Goal: Use online tool/utility: Utilize a website feature to perform a specific function

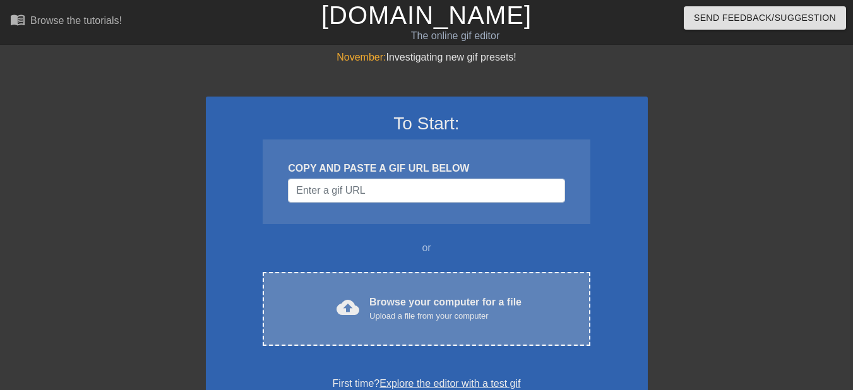
click at [415, 296] on div "Browse your computer for a file Upload a file from your computer" at bounding box center [445, 309] width 152 height 28
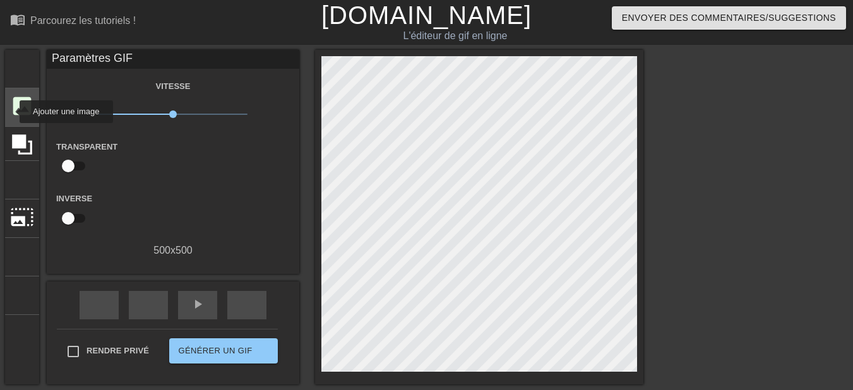
click at [11, 112] on font "image" at bounding box center [22, 106] width 24 height 24
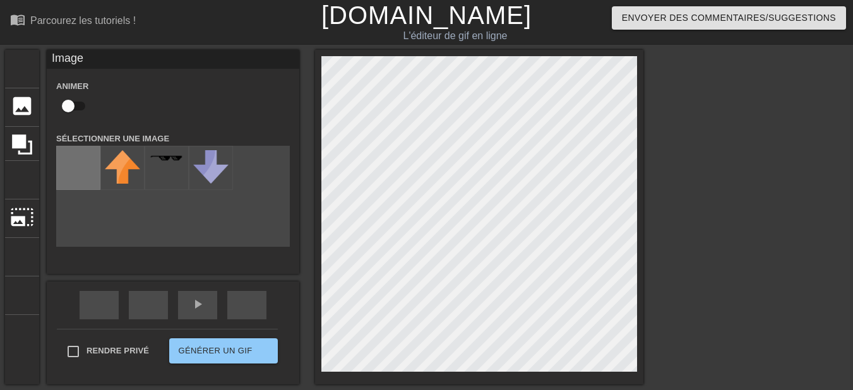
click at [73, 174] on input "file" at bounding box center [78, 168] width 43 height 43
type input "C:\fakepath\546626827_122159074994911416_6807718644870247764_n-removebg-preview…"
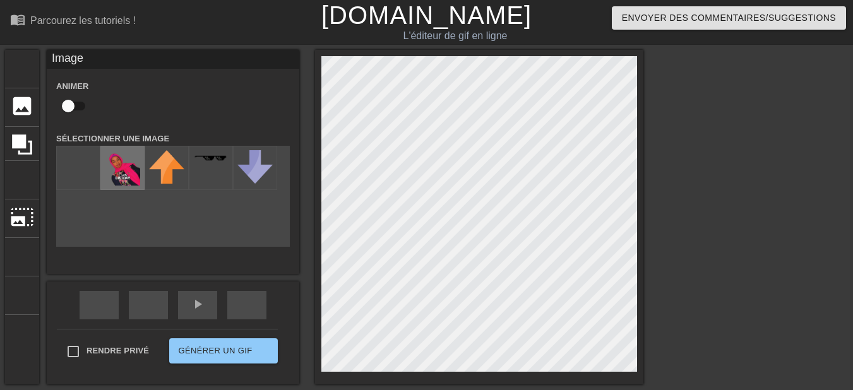
click at [126, 163] on img at bounding box center [122, 167] width 35 height 35
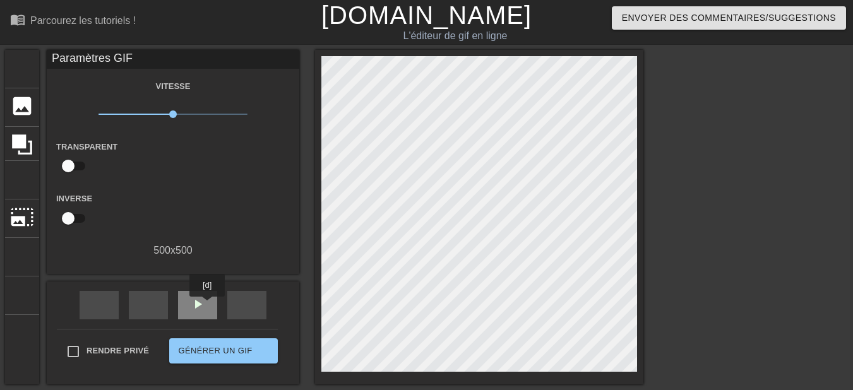
click at [208, 306] on div "play_arrow" at bounding box center [197, 305] width 39 height 28
click at [192, 115] on span "x1,00" at bounding box center [174, 114] width 150 height 15
click at [197, 298] on font "pause" at bounding box center [197, 304] width 15 height 15
click at [23, 62] on font "titre" at bounding box center [70, 68] width 120 height 24
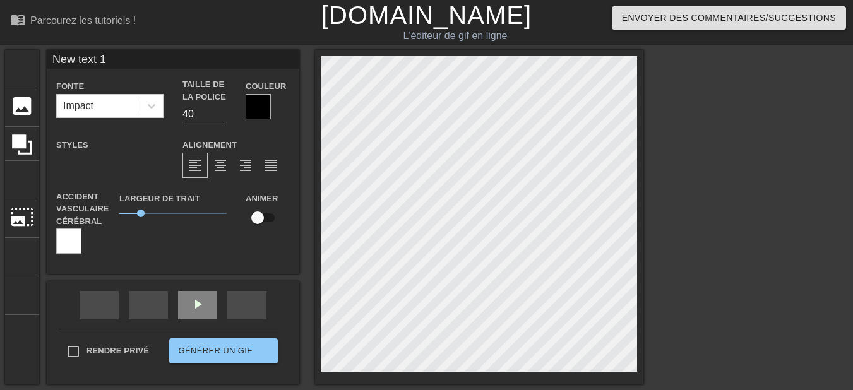
click at [133, 62] on input "New text 1" at bounding box center [173, 59] width 253 height 19
type input "H"
click at [68, 61] on input "Jouyeux anniversaire" at bounding box center [173, 59] width 253 height 19
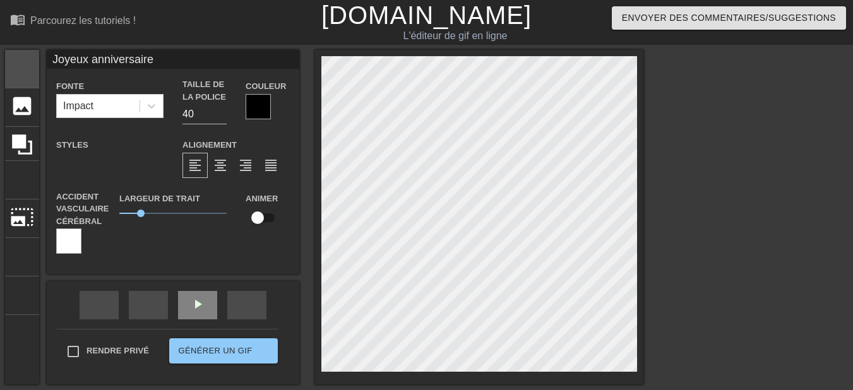
drag, startPoint x: 86, startPoint y: 58, endPoint x: 36, endPoint y: 67, distance: 50.7
click at [36, 67] on div "titre ajouter_cercle image ajouter_cercle recadrer photo_size_select_large aide…" at bounding box center [324, 217] width 638 height 335
type input "Bon anniversaire"
click at [95, 159] on font "format_italique" at bounding box center [200, 165] width 227 height 15
click at [128, 166] on div "format_soulignement" at bounding box center [119, 165] width 25 height 25
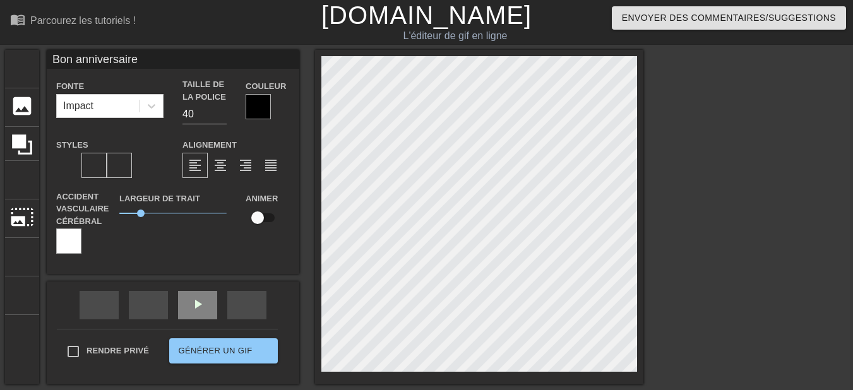
click at [128, 166] on div "format_soulignement" at bounding box center [119, 165] width 25 height 25
drag, startPoint x: 142, startPoint y: 213, endPoint x: 158, endPoint y: 213, distance: 15.8
click at [158, 213] on span "1,5" at bounding box center [158, 214] width 8 height 8
click at [222, 116] on input "39" at bounding box center [205, 114] width 44 height 20
click at [222, 116] on input "38" at bounding box center [205, 114] width 44 height 20
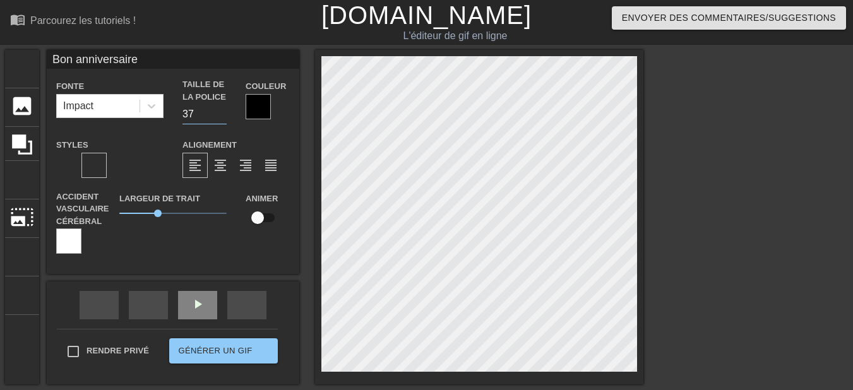
click at [222, 116] on input "37" at bounding box center [205, 114] width 44 height 20
click at [222, 116] on input "36" at bounding box center [205, 114] width 44 height 20
click at [222, 116] on input "35" at bounding box center [205, 114] width 44 height 20
click at [222, 116] on input "34" at bounding box center [205, 114] width 44 height 20
click at [222, 116] on input "33" at bounding box center [205, 114] width 44 height 20
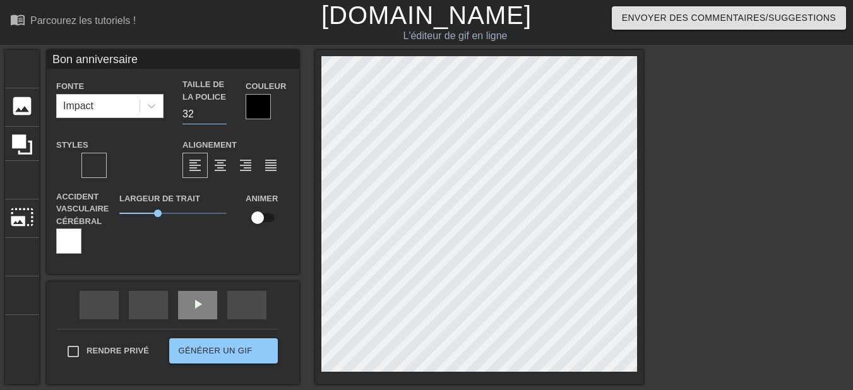
click at [222, 116] on input "32" at bounding box center [205, 114] width 44 height 20
click at [222, 116] on input "31" at bounding box center [205, 114] width 44 height 20
type input "30"
click at [222, 116] on input "30" at bounding box center [205, 114] width 44 height 20
click at [170, 62] on input "Bon anniversaire" at bounding box center [173, 59] width 253 height 19
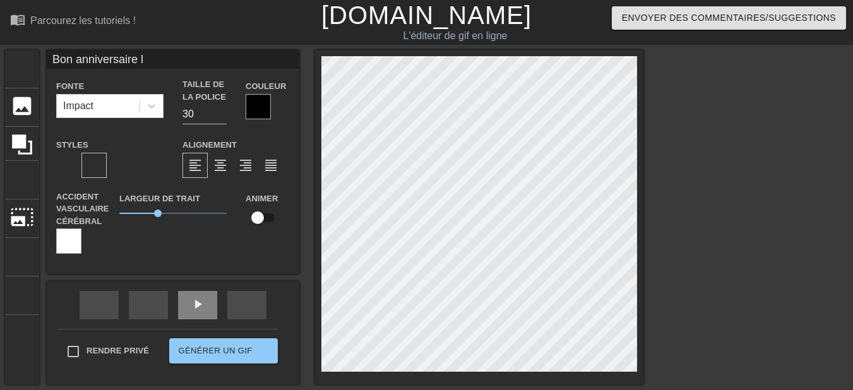
type input "Bon anniversaire l"
click at [71, 244] on div at bounding box center [68, 241] width 25 height 25
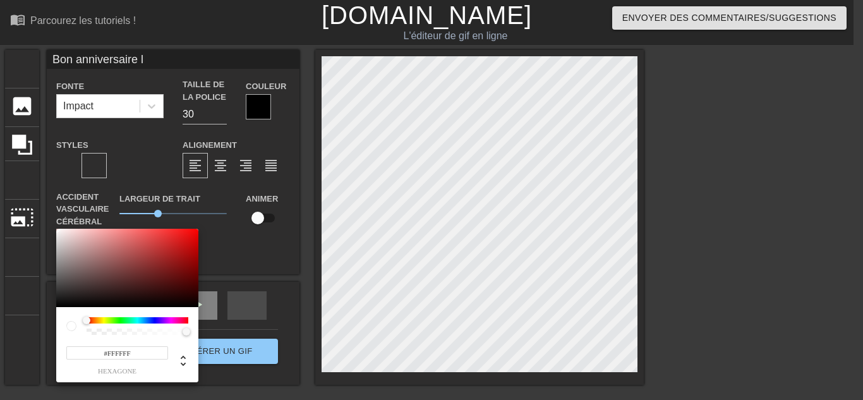
click at [102, 323] on div at bounding box center [138, 320] width 102 height 6
click at [106, 322] on div at bounding box center [138, 320] width 102 height 6
click at [105, 322] on div at bounding box center [138, 320] width 102 height 6
click at [189, 237] on div at bounding box center [127, 268] width 142 height 78
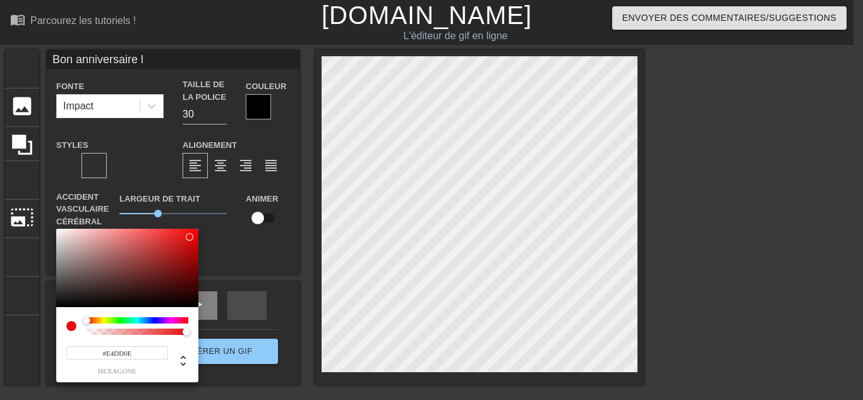
click at [103, 320] on div at bounding box center [138, 320] width 102 height 6
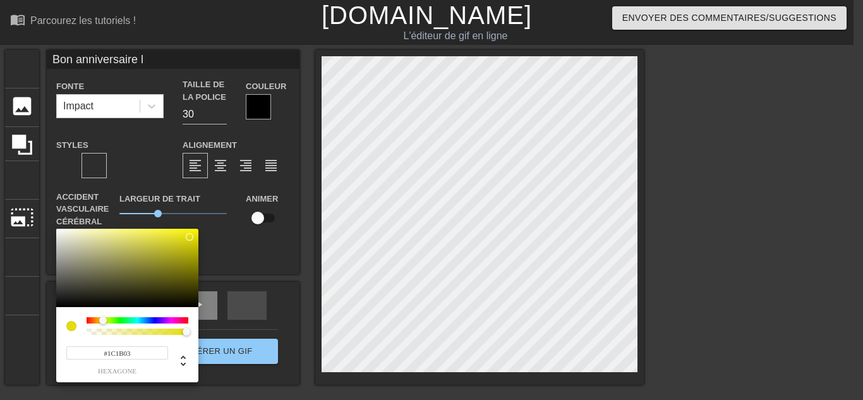
click at [186, 298] on div at bounding box center [127, 268] width 142 height 78
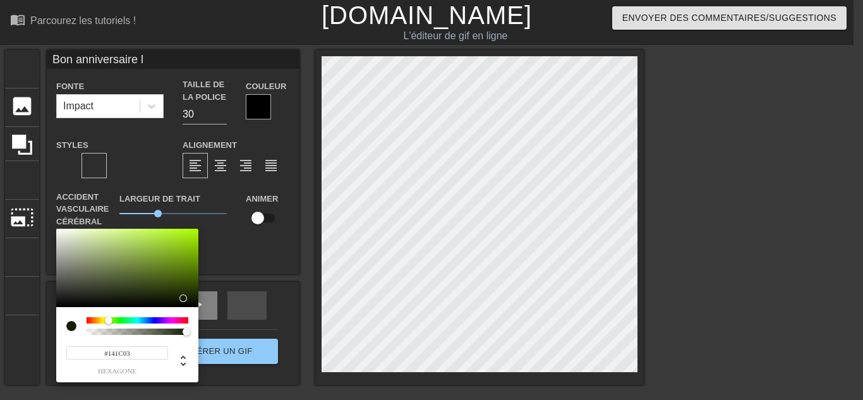
click at [109, 324] on div at bounding box center [113, 321] width 8 height 8
click at [87, 324] on div at bounding box center [138, 326] width 102 height 18
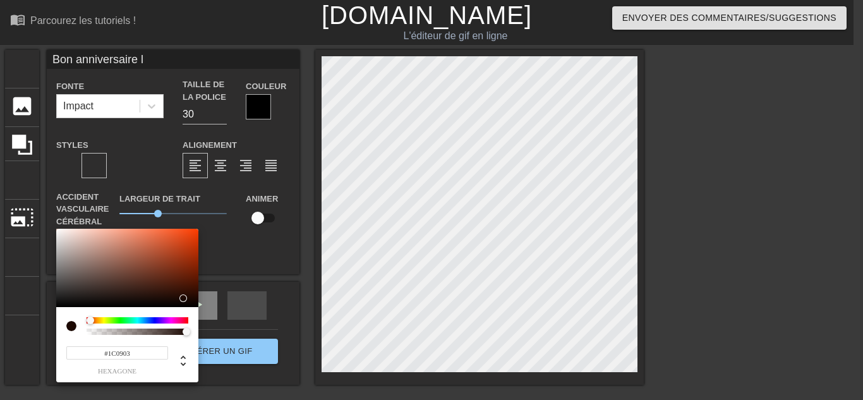
click at [90, 323] on div at bounding box center [138, 320] width 102 height 6
click at [187, 240] on div at bounding box center [127, 268] width 142 height 78
click at [166, 325] on div at bounding box center [138, 326] width 102 height 18
click at [169, 323] on div at bounding box center [138, 320] width 102 height 6
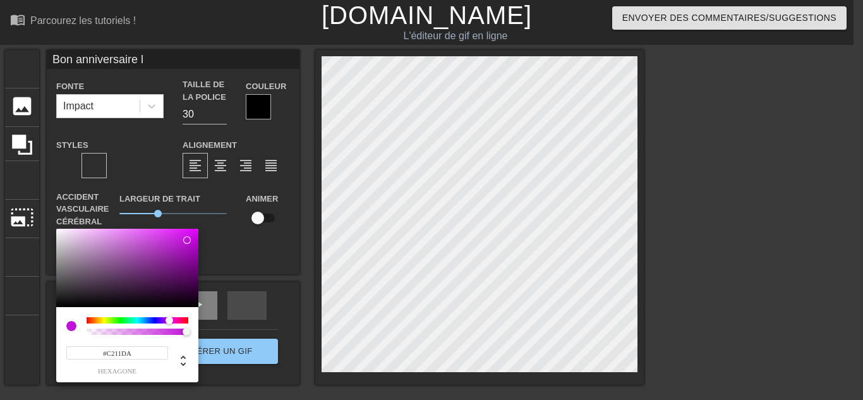
type input "#DA2F11"
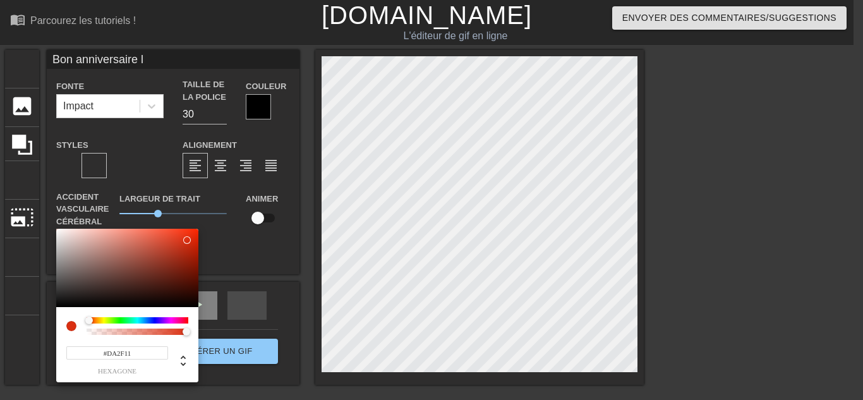
click at [89, 318] on div at bounding box center [138, 320] width 102 height 6
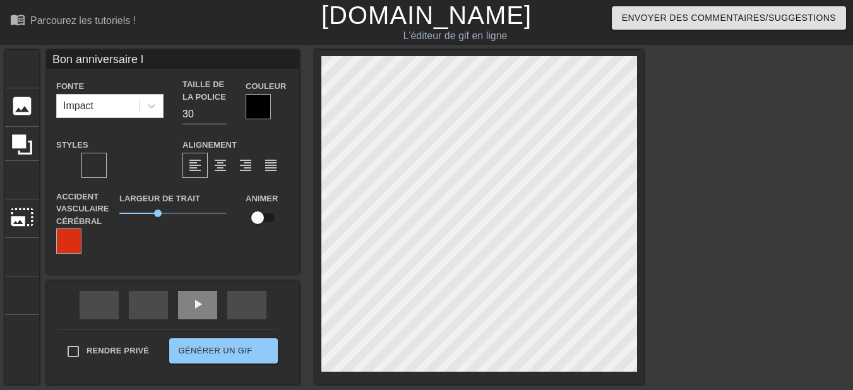
click at [270, 115] on div at bounding box center [258, 106] width 25 height 25
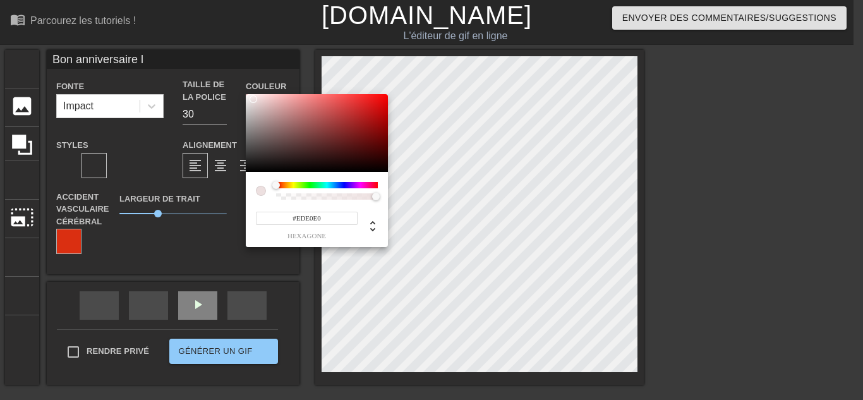
click at [254, 99] on div at bounding box center [317, 133] width 142 height 78
type input "#170303"
click at [371, 165] on div at bounding box center [317, 133] width 142 height 78
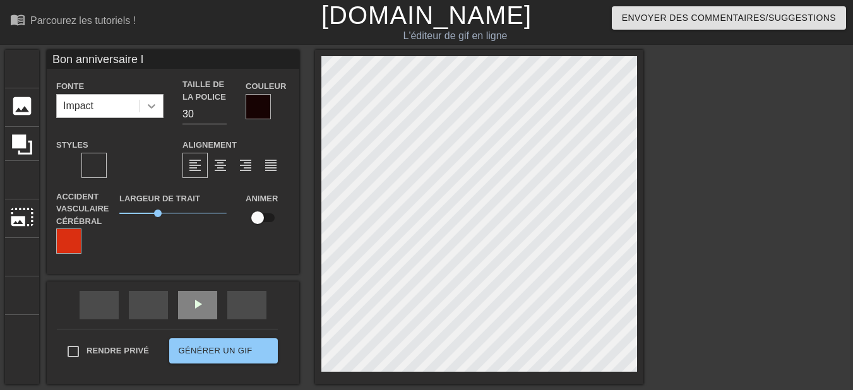
click at [157, 106] on icon at bounding box center [151, 106] width 13 height 13
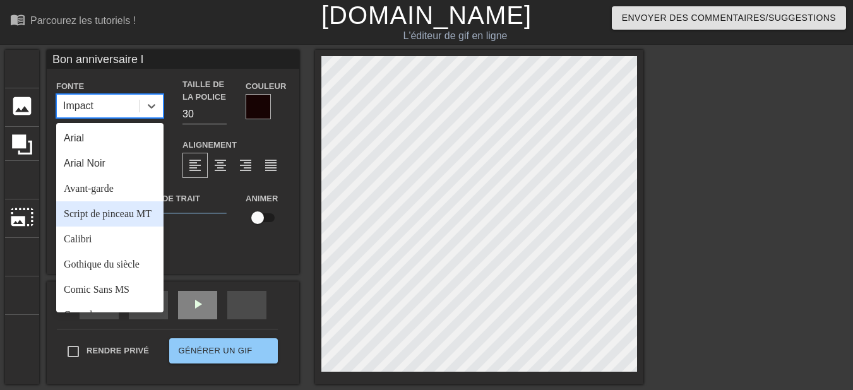
click at [132, 202] on div "Script de pinceau MT" at bounding box center [109, 213] width 107 height 25
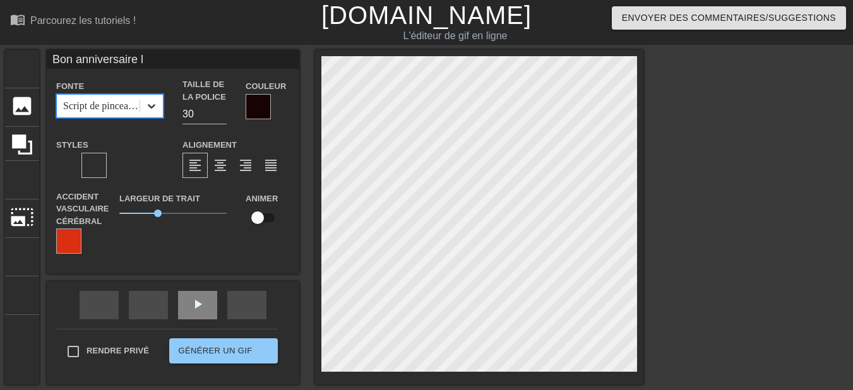
click at [150, 112] on div at bounding box center [151, 106] width 23 height 23
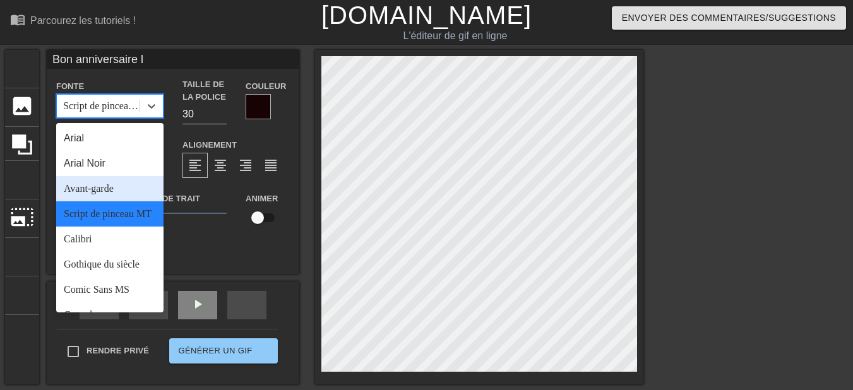
click at [117, 181] on div "Avant-garde" at bounding box center [109, 188] width 107 height 25
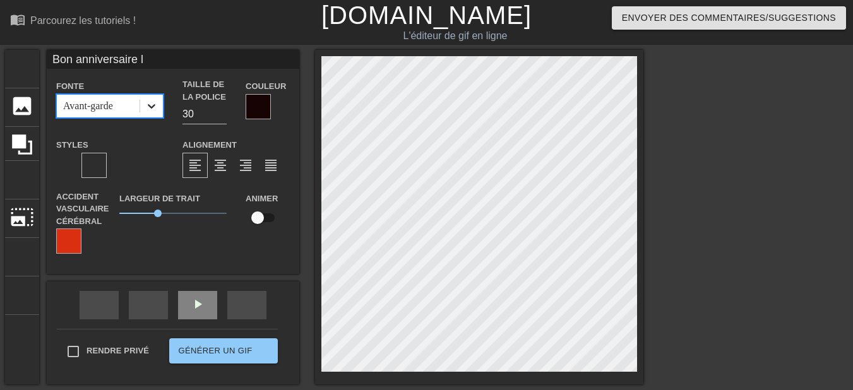
click at [152, 111] on icon at bounding box center [151, 106] width 13 height 13
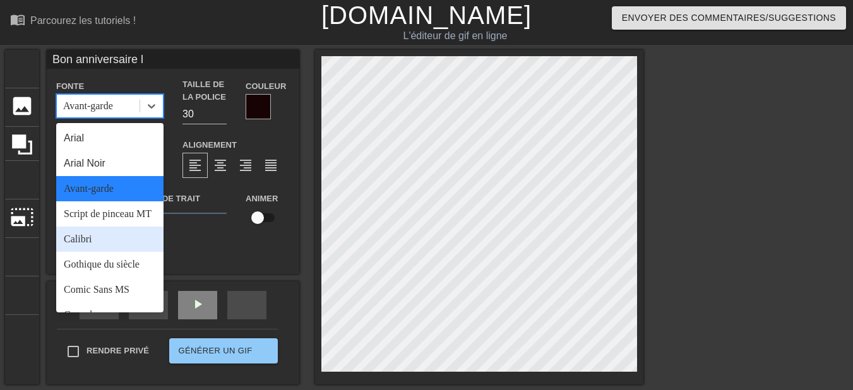
click at [116, 232] on div "Calibri" at bounding box center [109, 239] width 107 height 25
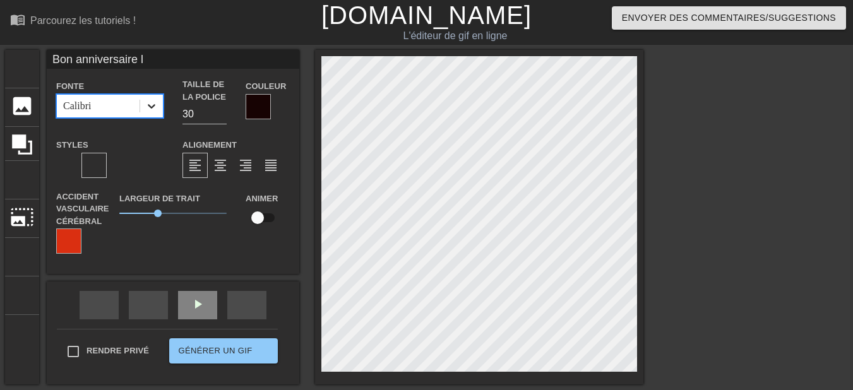
click at [154, 109] on icon at bounding box center [151, 106] width 13 height 13
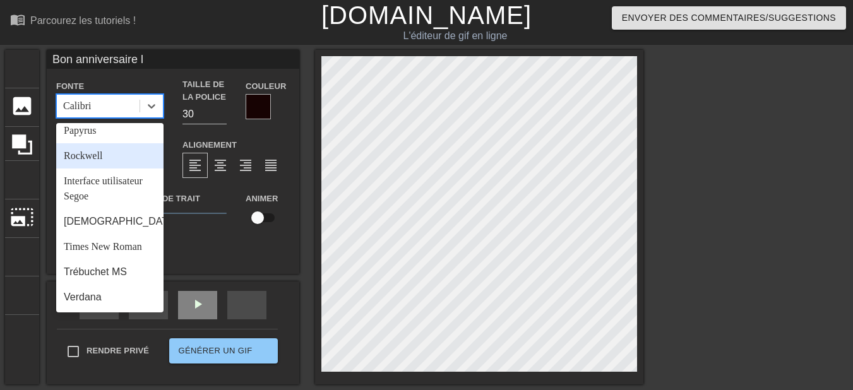
scroll to position [434, 0]
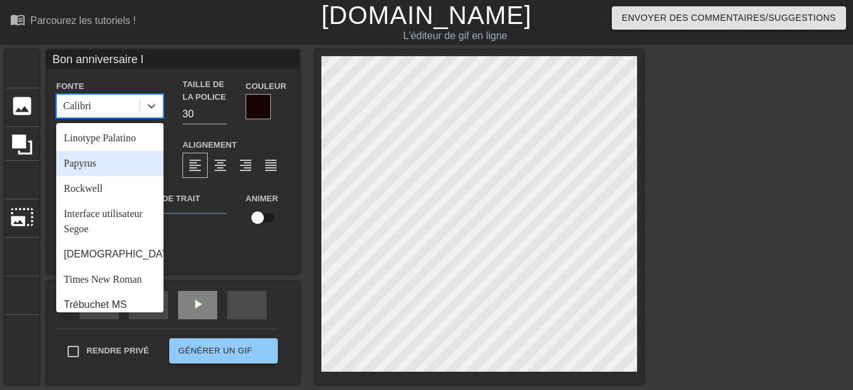
click at [134, 176] on div "Papyrus" at bounding box center [109, 163] width 107 height 25
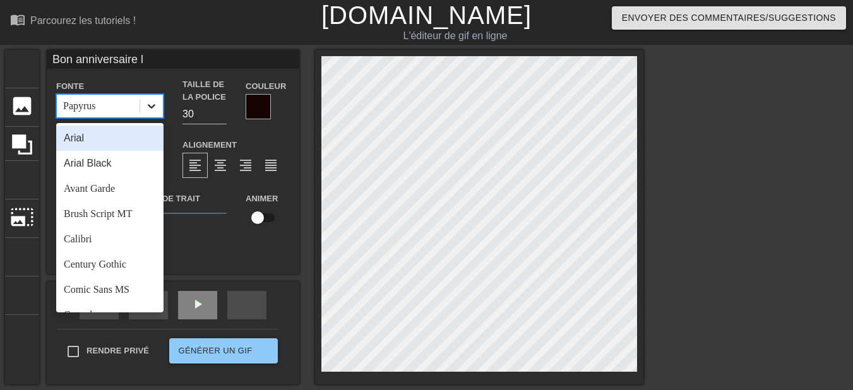
click at [150, 116] on div at bounding box center [151, 106] width 23 height 23
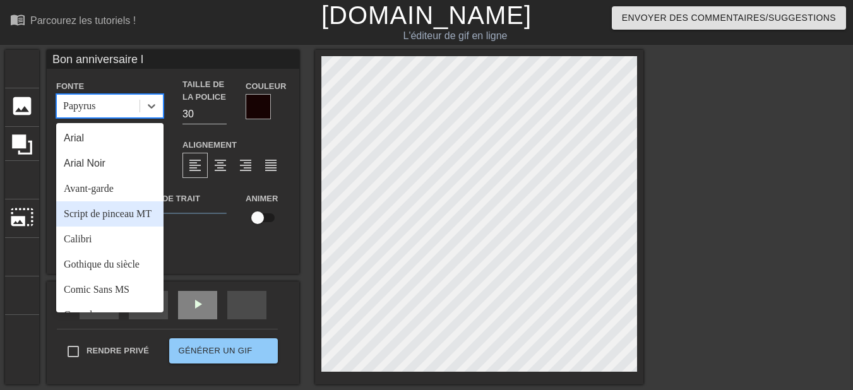
click at [127, 212] on font "Script de pinceau MT" at bounding box center [108, 213] width 88 height 11
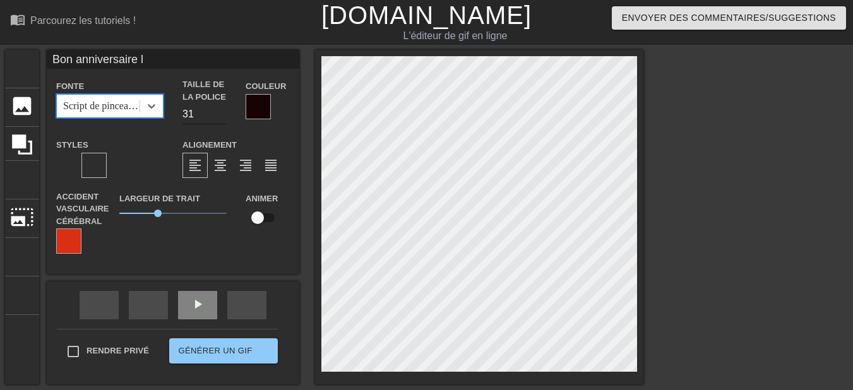
click at [221, 111] on input "31" at bounding box center [205, 114] width 44 height 20
click at [221, 111] on input "32" at bounding box center [205, 114] width 44 height 20
click at [221, 111] on input "33" at bounding box center [205, 114] width 44 height 20
click at [221, 111] on input "34" at bounding box center [205, 114] width 44 height 20
click at [221, 111] on input "35" at bounding box center [205, 114] width 44 height 20
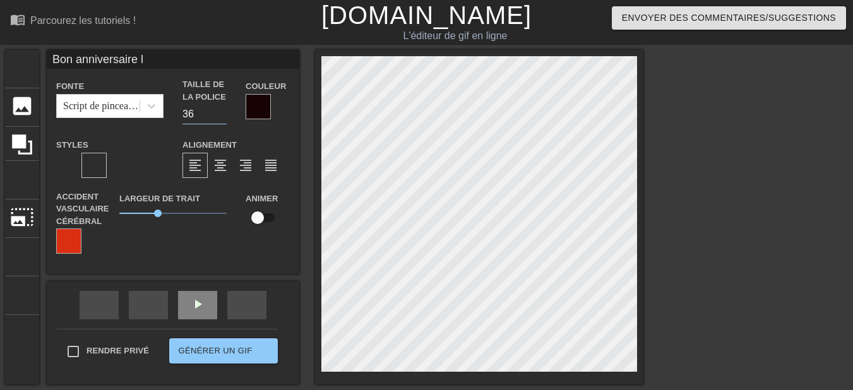
click at [221, 111] on input "36" at bounding box center [205, 114] width 44 height 20
click at [221, 111] on input "37" at bounding box center [205, 114] width 44 height 20
click at [221, 111] on input "38" at bounding box center [205, 114] width 44 height 20
click at [221, 111] on input "39" at bounding box center [205, 114] width 44 height 20
type input "40"
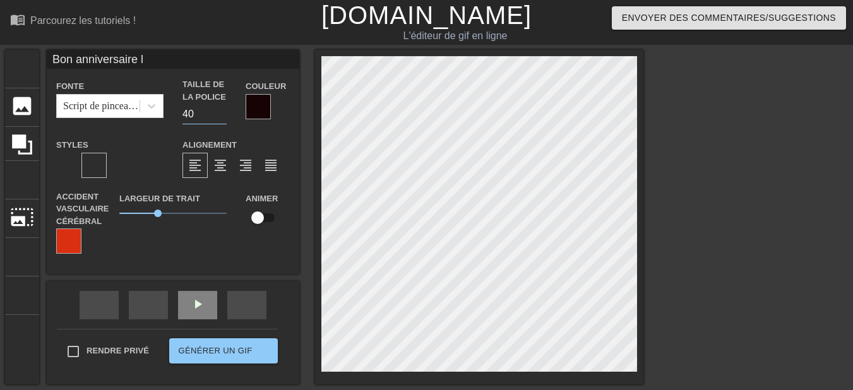
click at [221, 111] on input "40" at bounding box center [205, 114] width 44 height 20
click at [265, 115] on div at bounding box center [258, 106] width 25 height 25
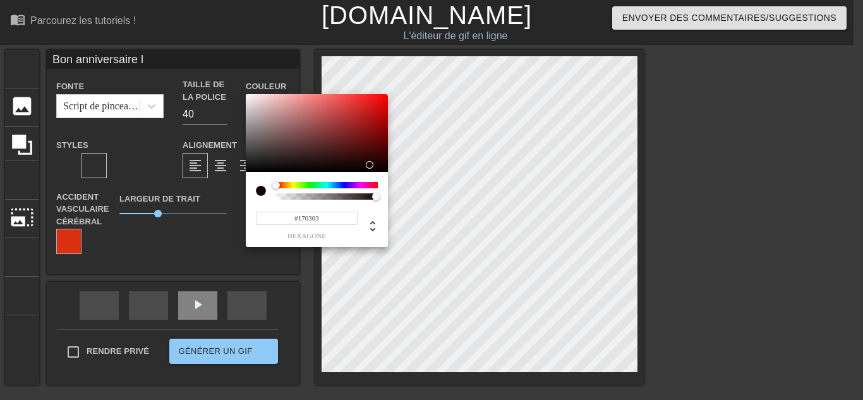
type input "#BAA0A0"
click at [265, 115] on div at bounding box center [317, 133] width 142 height 78
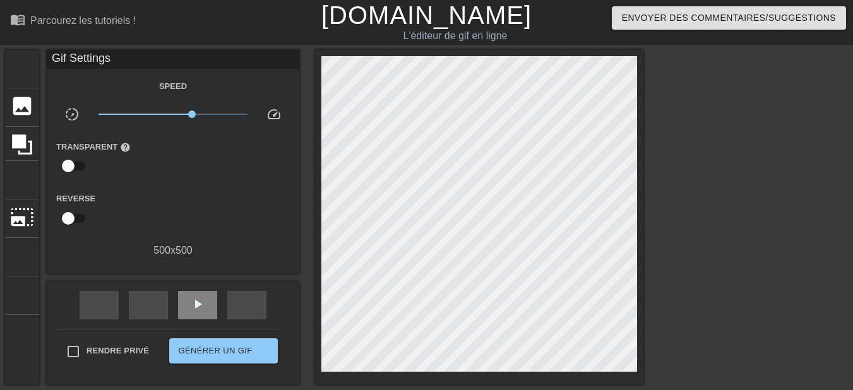
drag, startPoint x: 155, startPoint y: 214, endPoint x: 158, endPoint y: 180, distance: 34.2
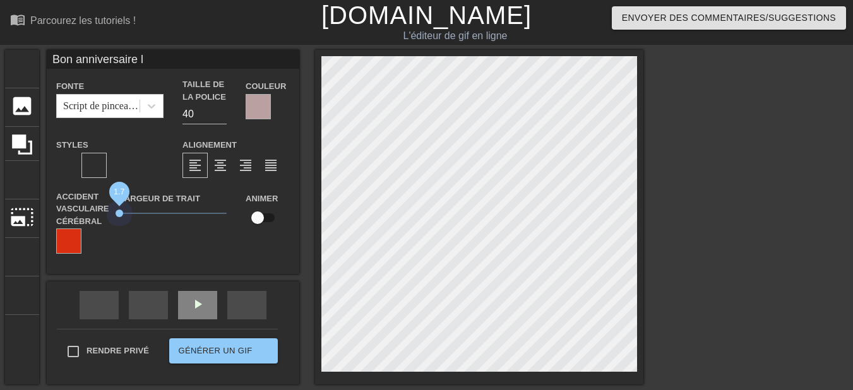
drag, startPoint x: 156, startPoint y: 214, endPoint x: 103, endPoint y: 216, distance: 53.1
click at [103, 216] on div "Accident vasculaire cérébral Largeur de trait 1.7 Animer" at bounding box center [173, 223] width 253 height 64
click at [263, 119] on div at bounding box center [258, 106] width 25 height 25
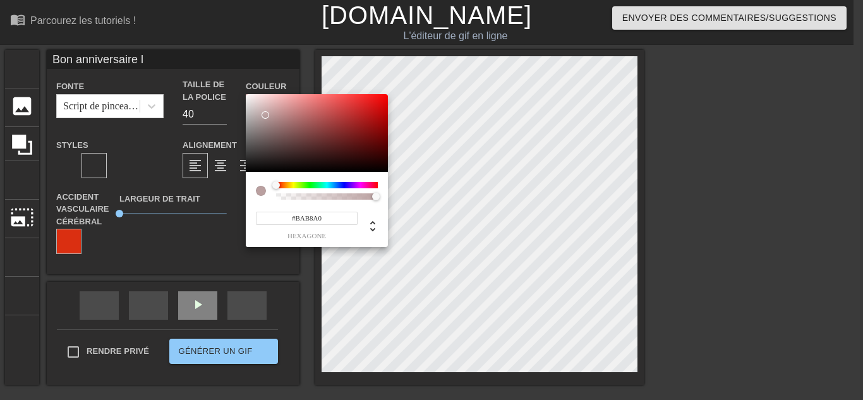
click at [292, 185] on div at bounding box center [327, 185] width 102 height 6
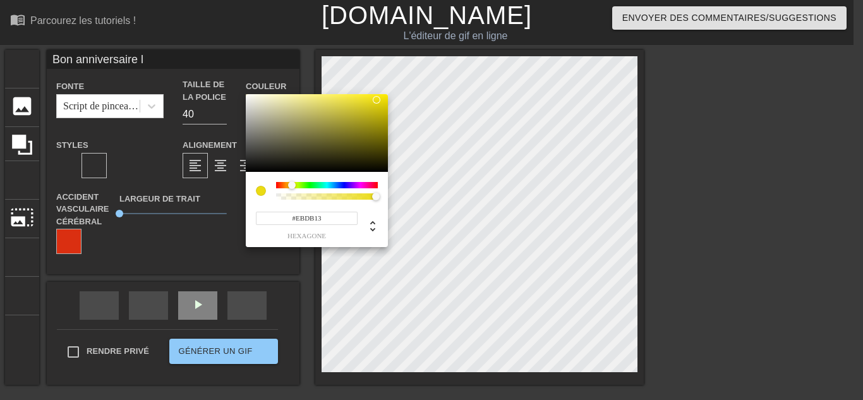
click at [376, 100] on div at bounding box center [317, 133] width 142 height 78
click at [379, 126] on div at bounding box center [317, 133] width 142 height 78
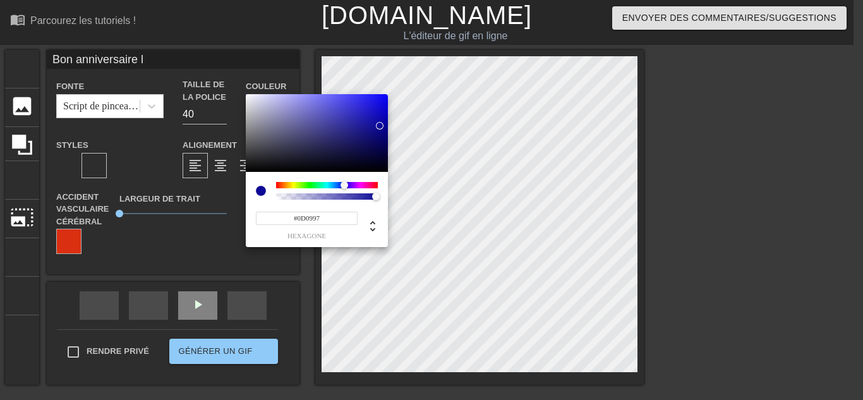
click at [344, 184] on div at bounding box center [327, 185] width 102 height 6
type input "#04032A"
click at [378, 159] on div at bounding box center [317, 133] width 142 height 78
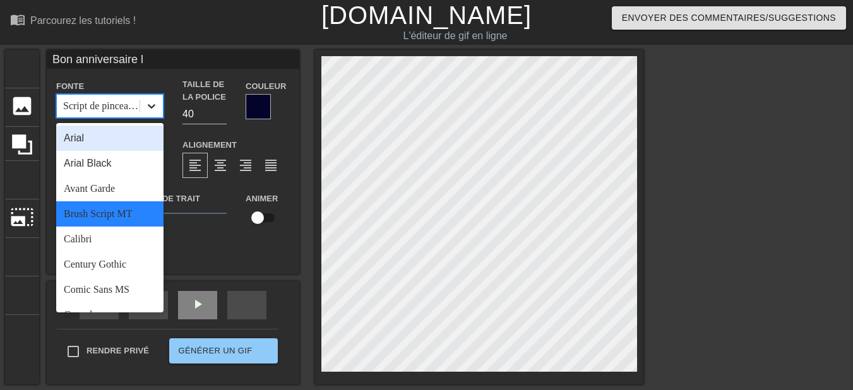
click at [158, 104] on div at bounding box center [151, 106] width 23 height 23
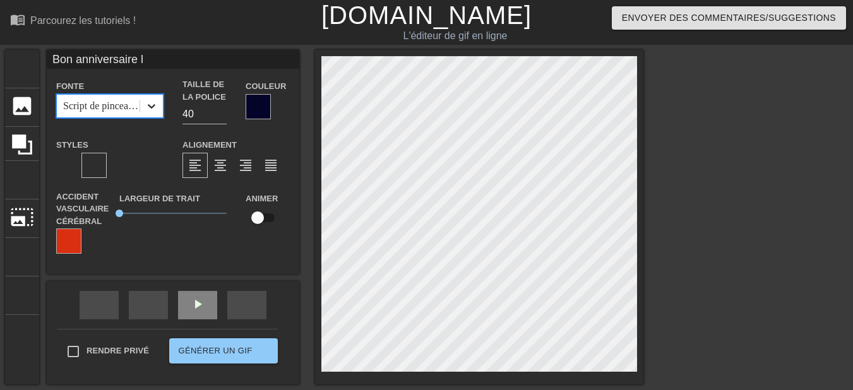
click at [158, 104] on div at bounding box center [151, 106] width 23 height 23
click at [160, 63] on input "Bon anniversaire l" at bounding box center [173, 59] width 253 height 19
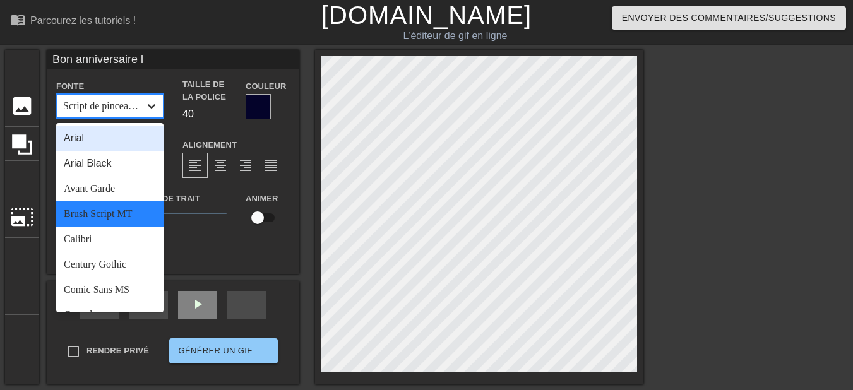
click at [153, 108] on icon at bounding box center [151, 106] width 13 height 13
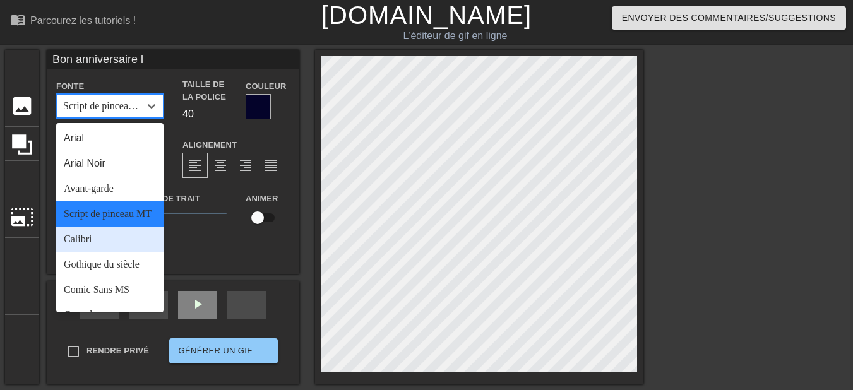
scroll to position [63, 0]
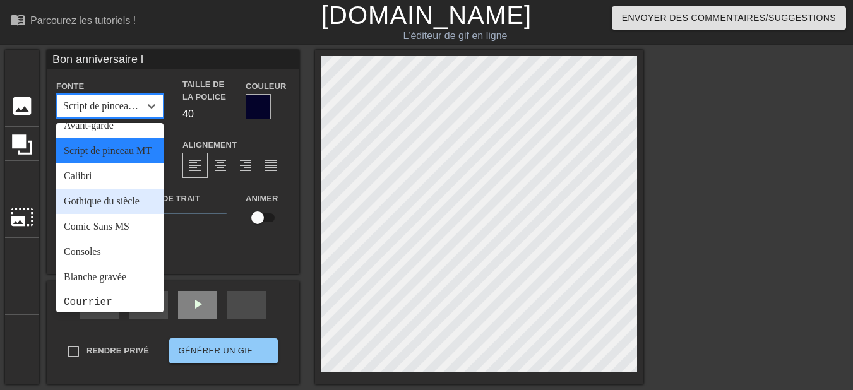
click at [130, 214] on div "Gothique du siècle" at bounding box center [109, 201] width 107 height 25
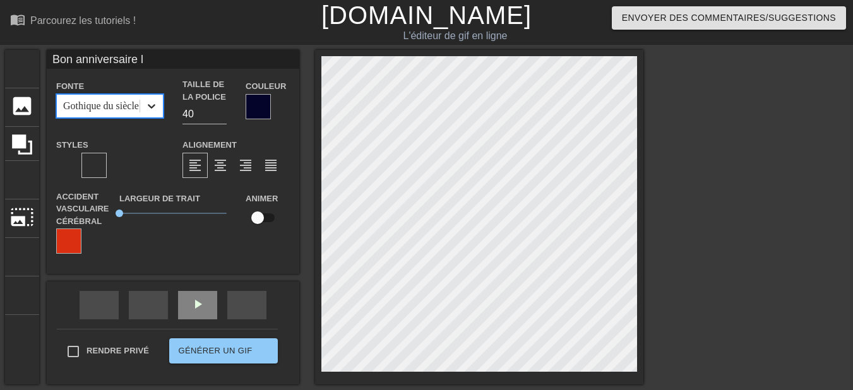
click at [153, 112] on div at bounding box center [151, 106] width 23 height 23
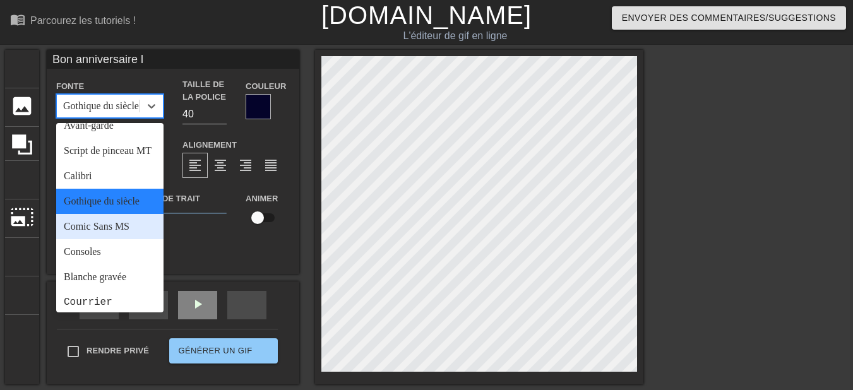
click at [129, 232] on font "Comic Sans MS" at bounding box center [97, 226] width 66 height 11
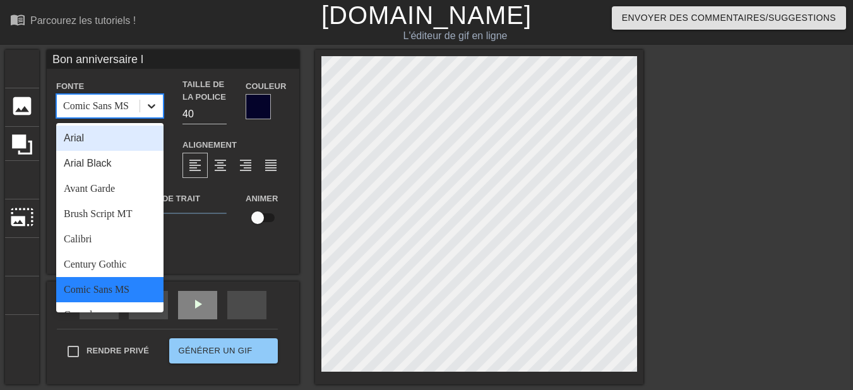
click at [152, 112] on icon at bounding box center [151, 106] width 13 height 13
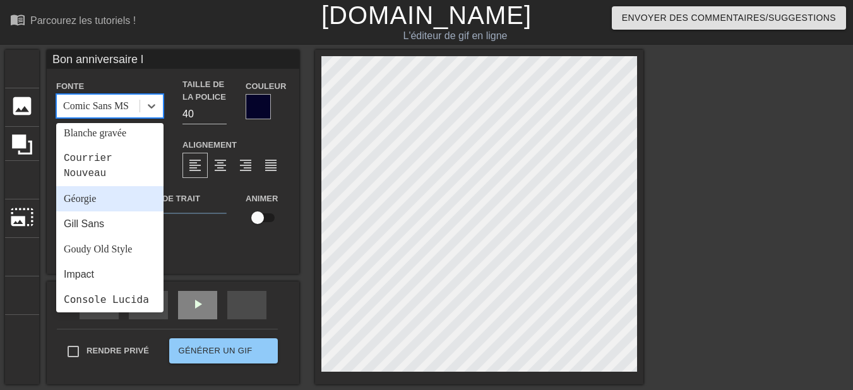
scroll to position [189, 0]
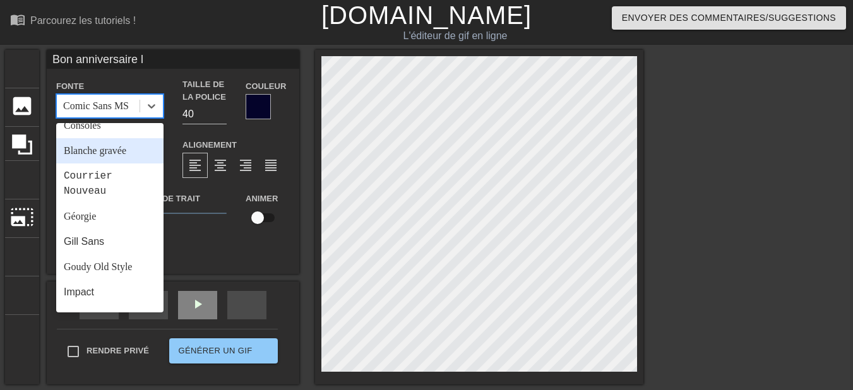
click at [127, 164] on div "Blanche gravée" at bounding box center [109, 150] width 107 height 25
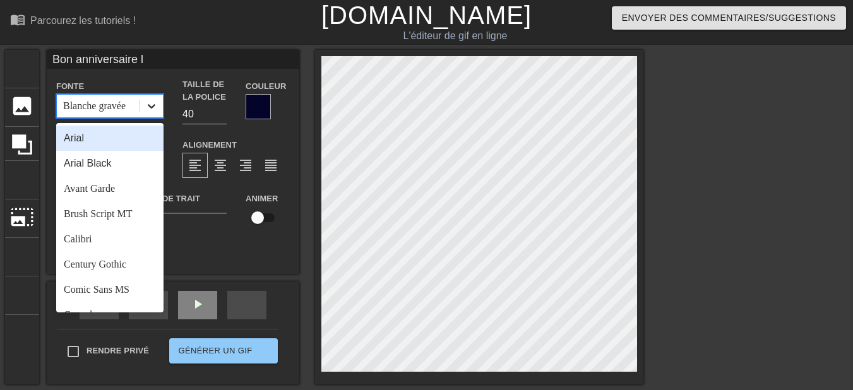
click at [156, 112] on div at bounding box center [151, 106] width 23 height 23
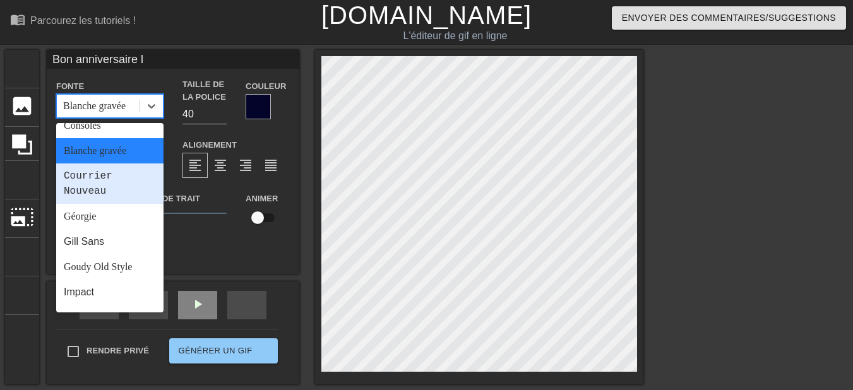
click at [125, 189] on div "Courrier Nouveau" at bounding box center [109, 184] width 107 height 40
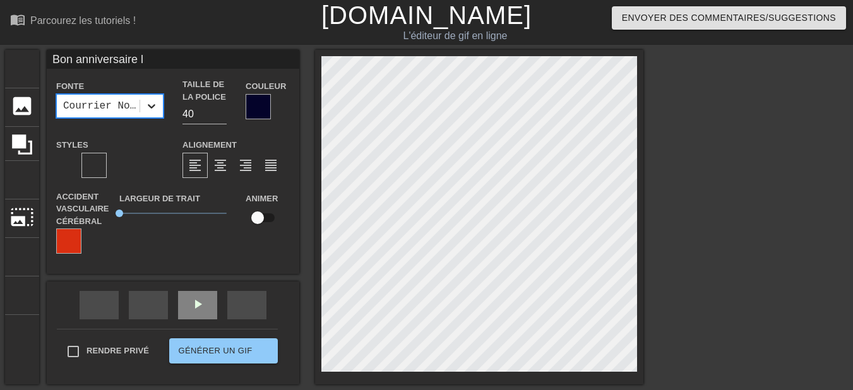
click at [152, 111] on icon at bounding box center [151, 106] width 13 height 13
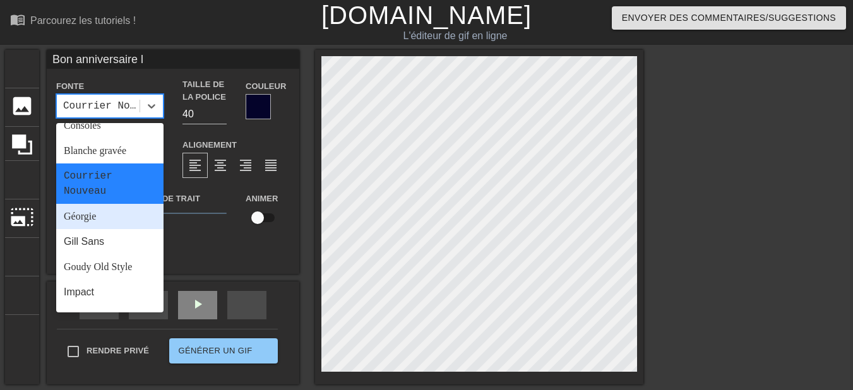
click at [129, 222] on div "Géorgie" at bounding box center [109, 216] width 107 height 25
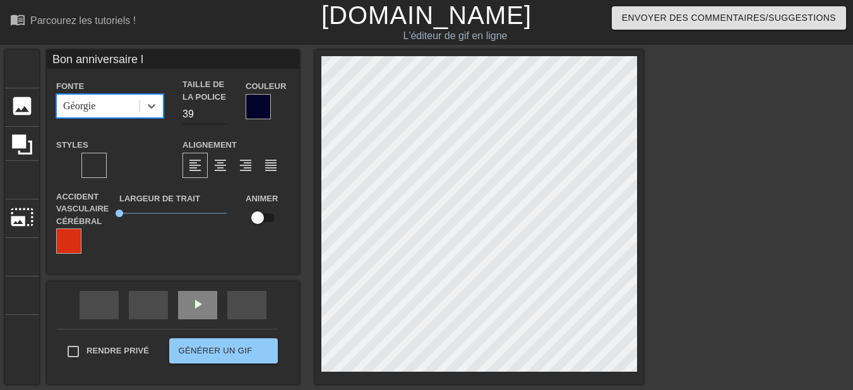
click at [222, 117] on input "39" at bounding box center [205, 114] width 44 height 20
click at [222, 117] on input "38" at bounding box center [205, 114] width 44 height 20
click at [222, 117] on input "37" at bounding box center [205, 114] width 44 height 20
click at [222, 117] on input "36" at bounding box center [205, 114] width 44 height 20
click at [222, 117] on input "35" at bounding box center [205, 114] width 44 height 20
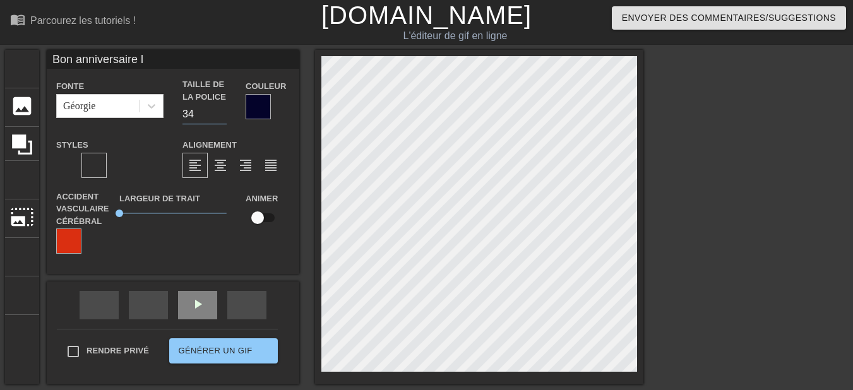
click at [222, 117] on input "34" at bounding box center [205, 114] width 44 height 20
click at [222, 117] on input "33" at bounding box center [205, 114] width 44 height 20
click at [222, 117] on input "32" at bounding box center [205, 114] width 44 height 20
click at [222, 117] on input "31" at bounding box center [205, 114] width 44 height 20
type input "30"
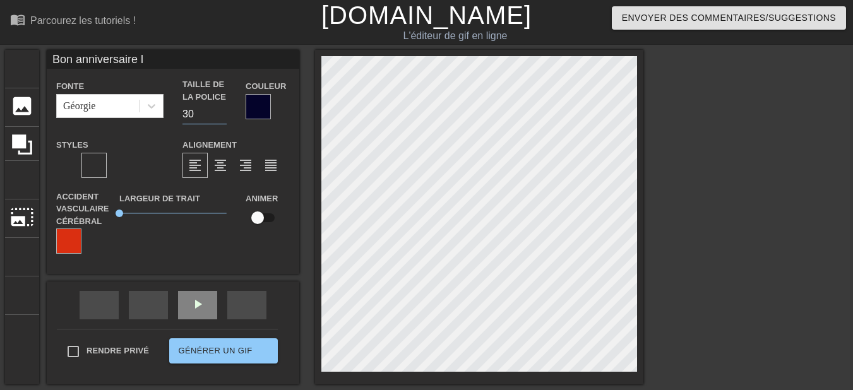
click at [222, 117] on input "30" at bounding box center [205, 114] width 44 height 20
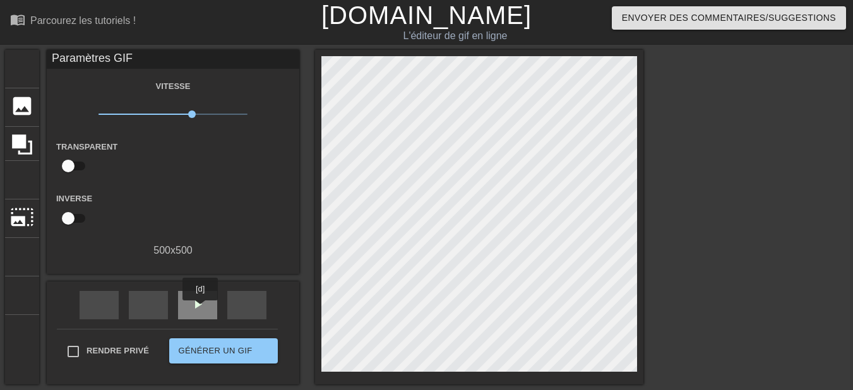
click at [208, 309] on div "play_arrow" at bounding box center [197, 305] width 39 height 28
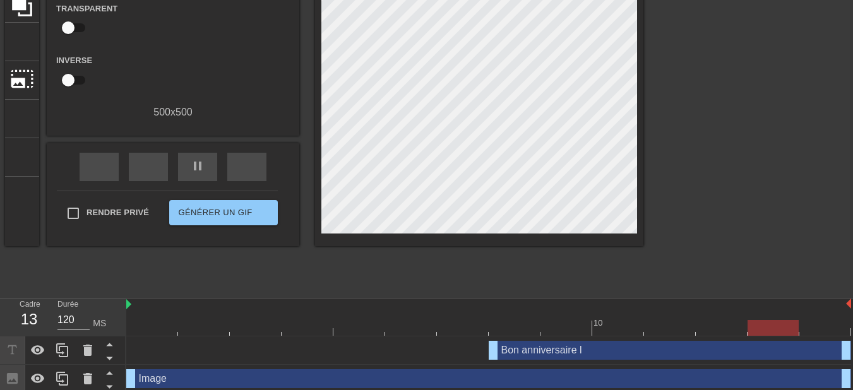
scroll to position [144, 0]
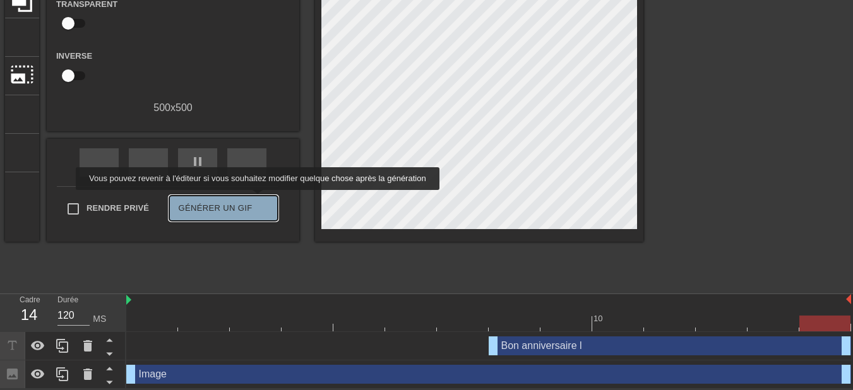
click at [256, 201] on font "double_flèche" at bounding box center [350, 208] width 189 height 15
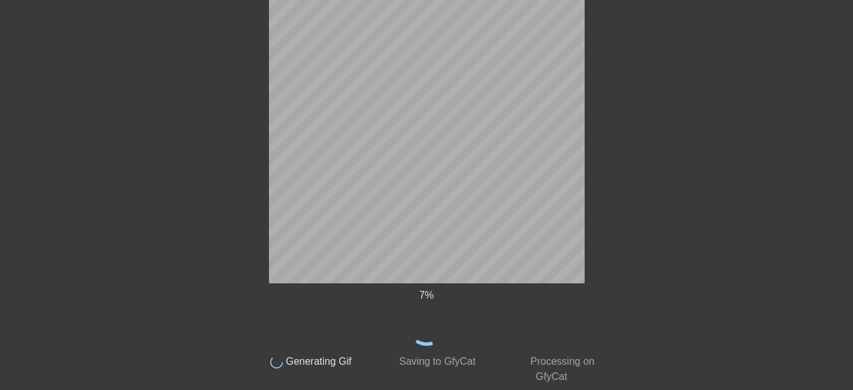
scroll to position [44, 0]
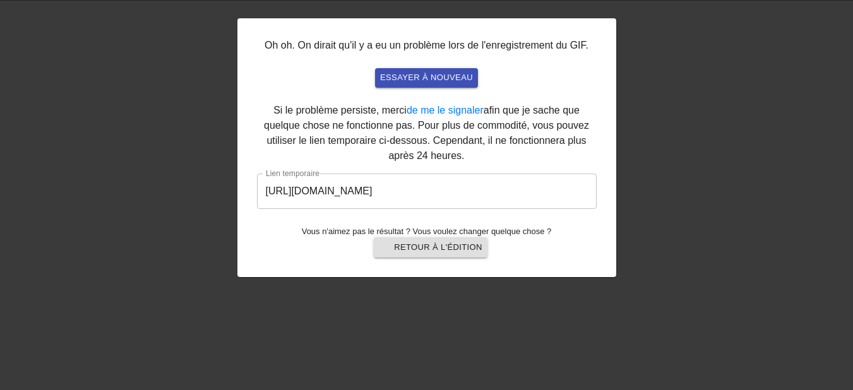
click at [562, 189] on input "[URL][DOMAIN_NAME]" at bounding box center [427, 191] width 340 height 35
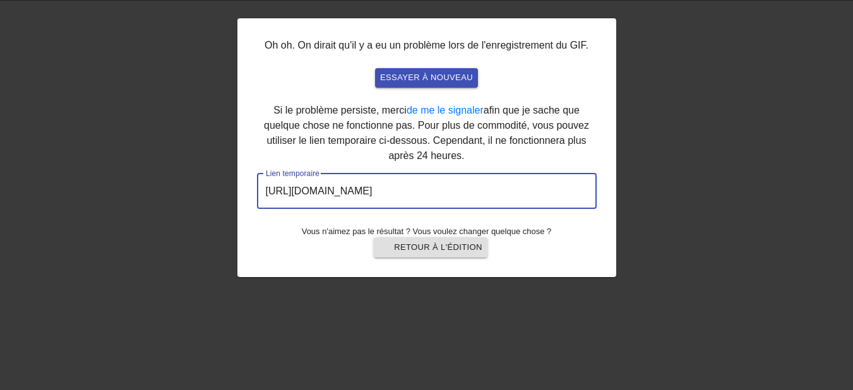
click at [562, 189] on input "[URL][DOMAIN_NAME]" at bounding box center [427, 191] width 340 height 35
